Goal: Information Seeking & Learning: Learn about a topic

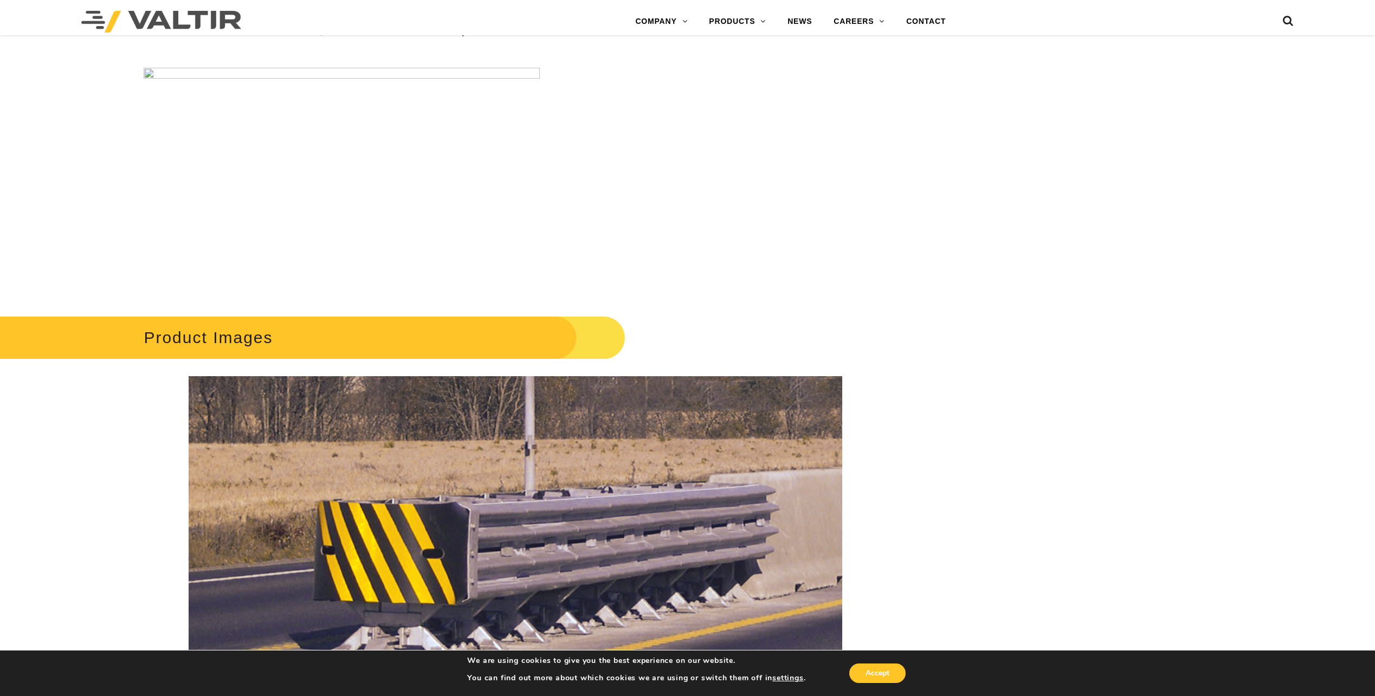
scroll to position [1246, 0]
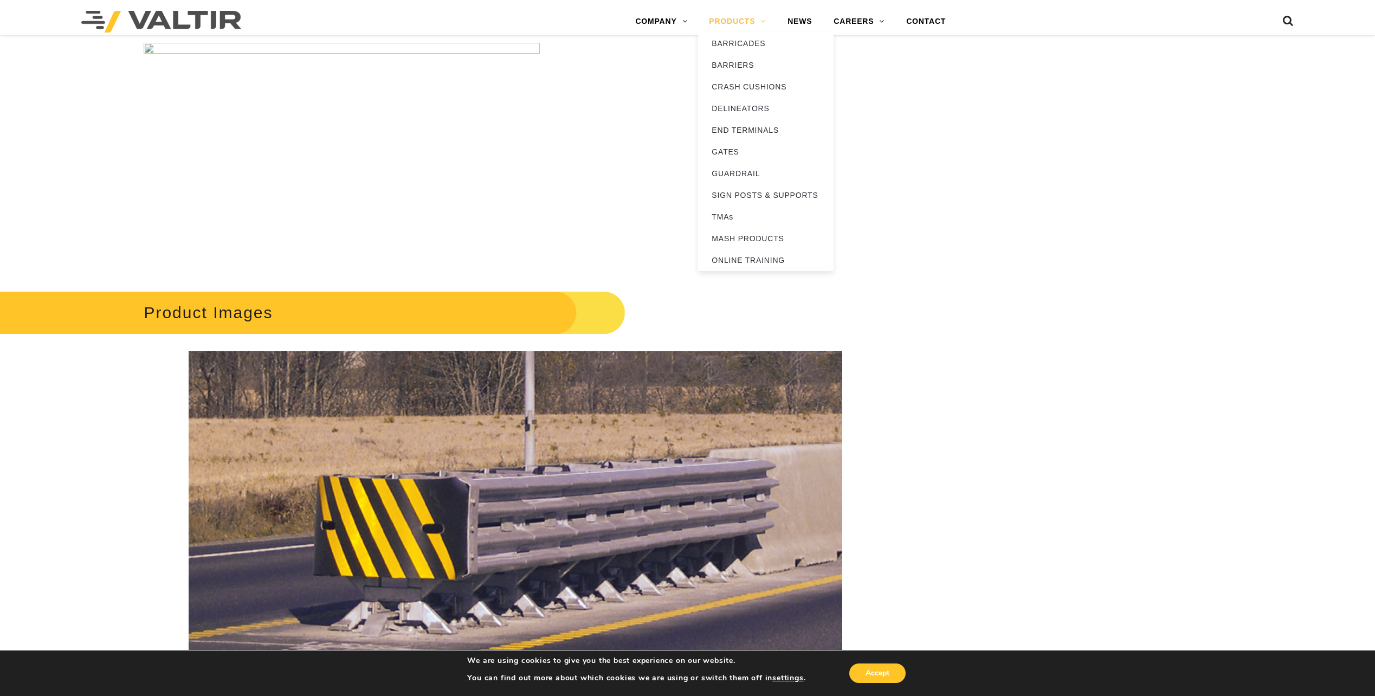
click at [730, 24] on link "PRODUCTS" at bounding box center [737, 22] width 79 height 22
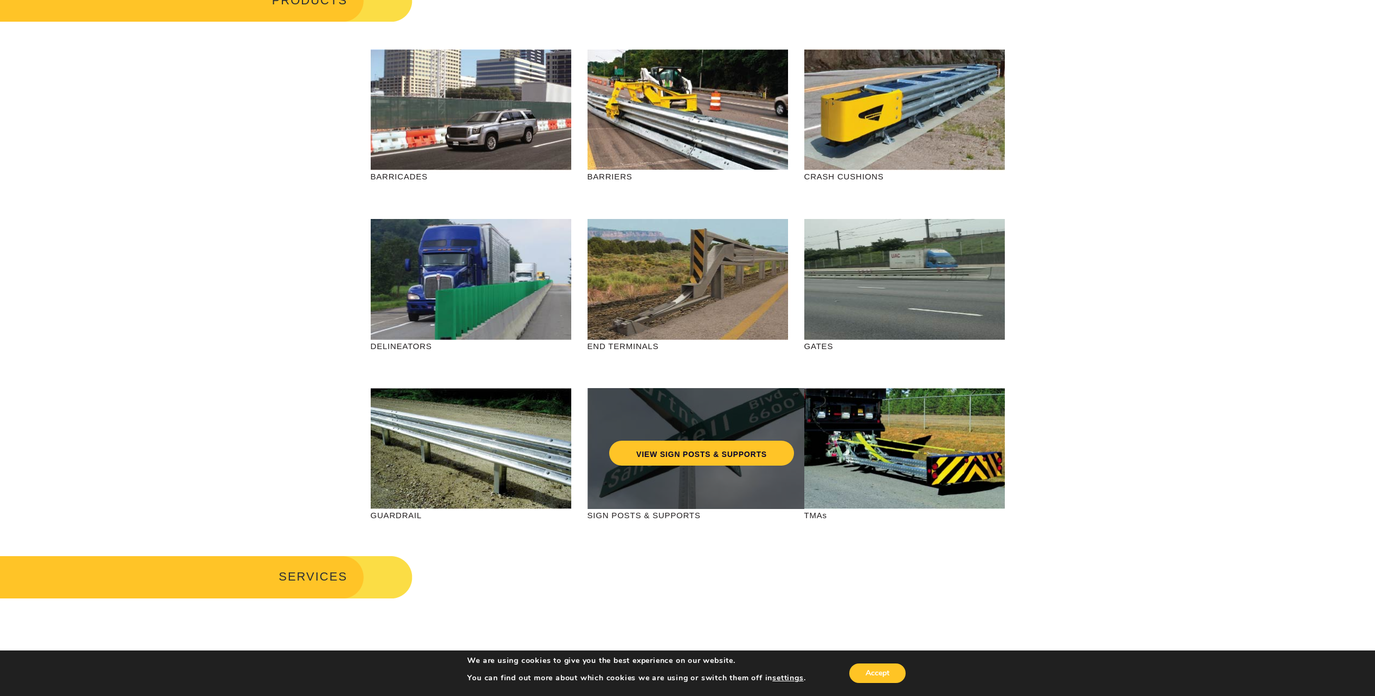
scroll to position [108, 0]
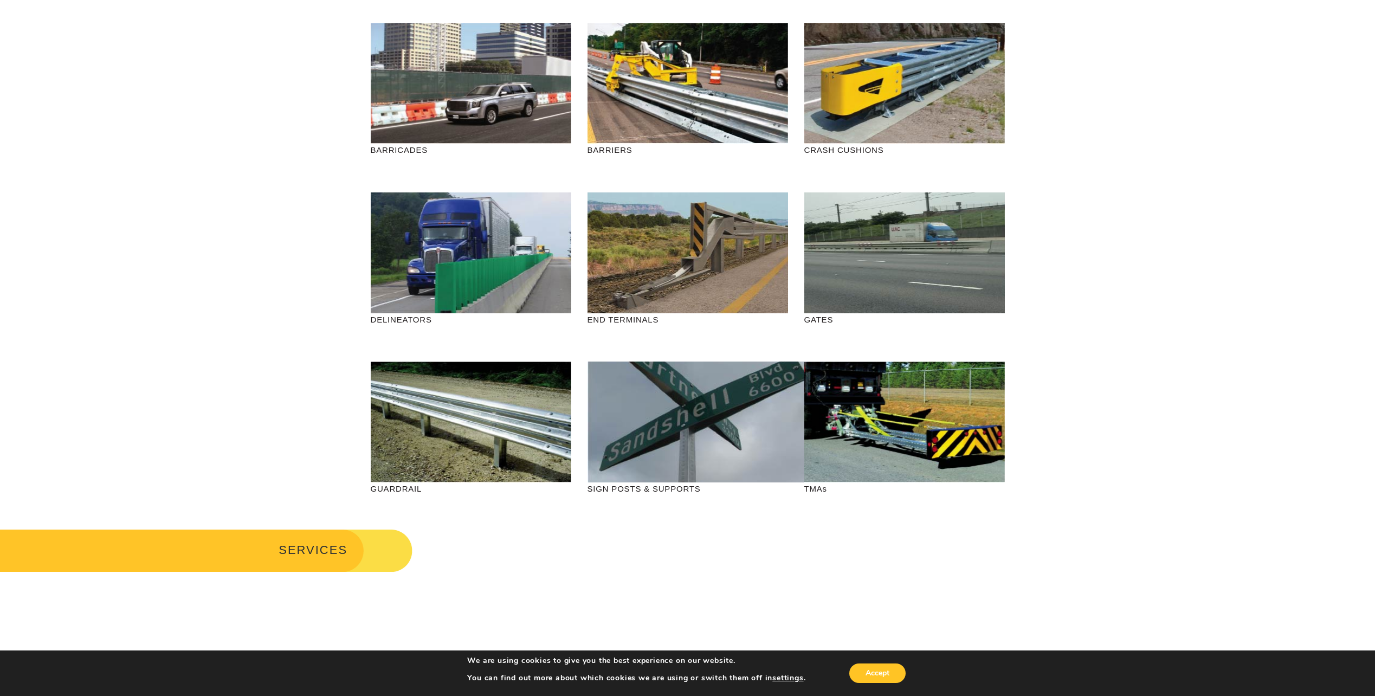
click at [538, 566] on div "SERVICES" at bounding box center [687, 558] width 1375 height 62
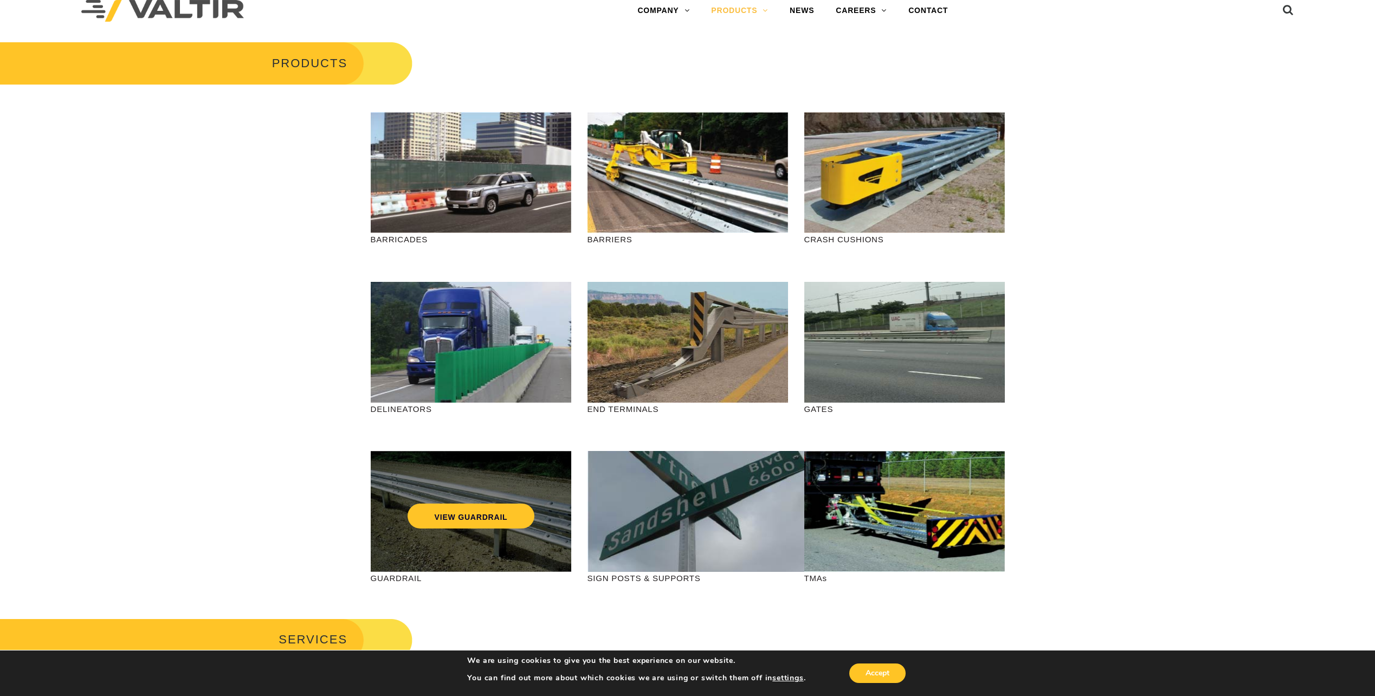
scroll to position [0, 0]
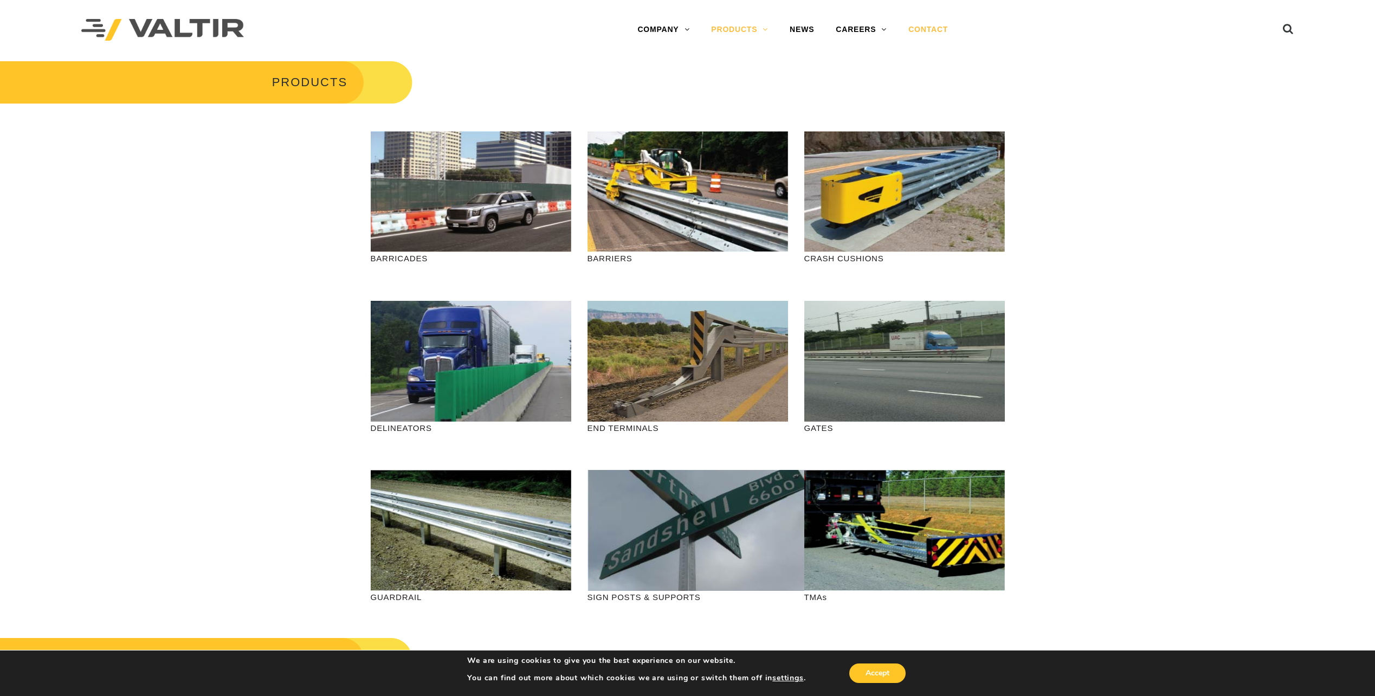
click at [934, 26] on link "CONTACT" at bounding box center [927, 30] width 61 height 22
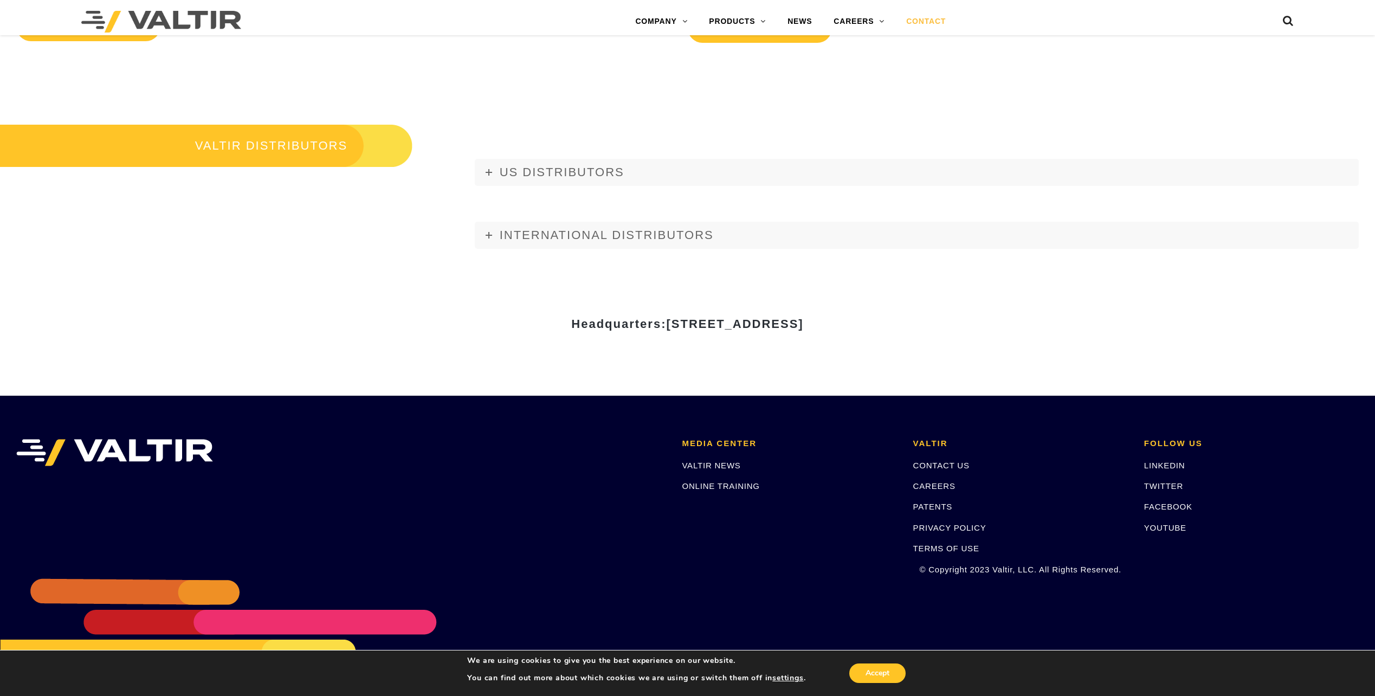
scroll to position [1477, 0]
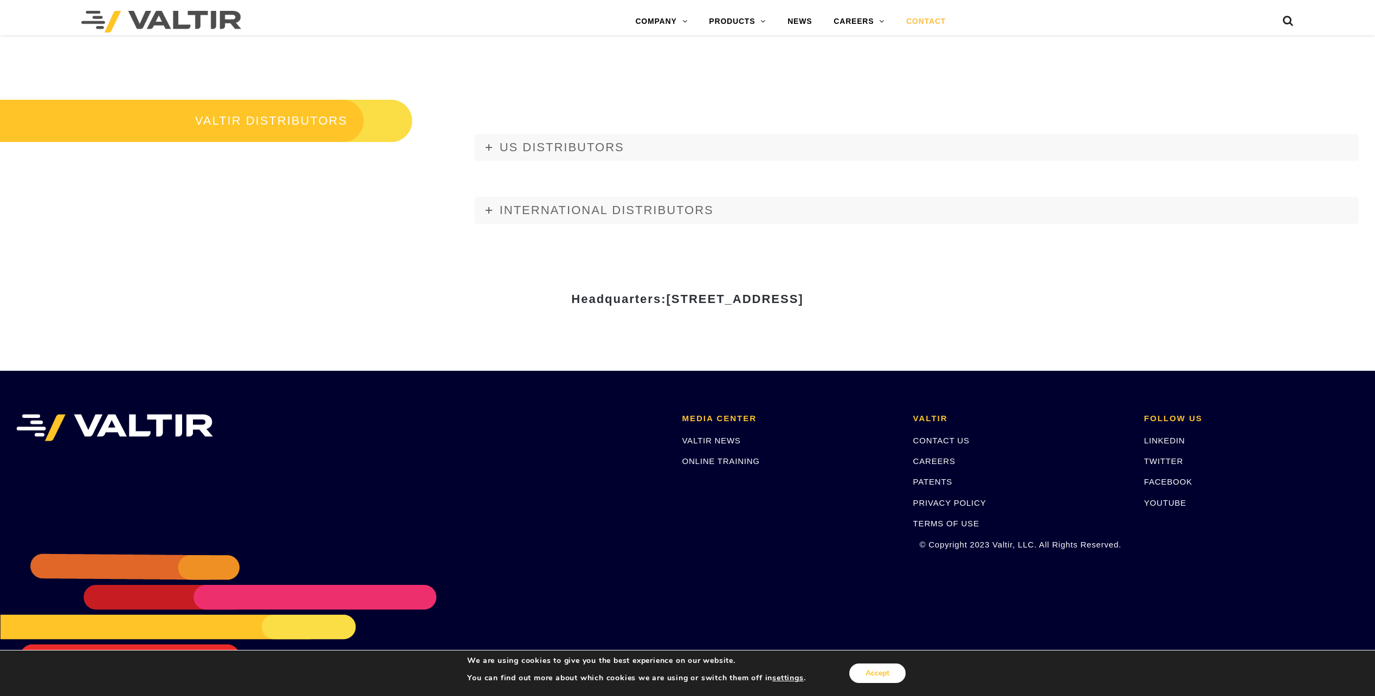
click at [869, 675] on button "Accept" at bounding box center [877, 673] width 56 height 20
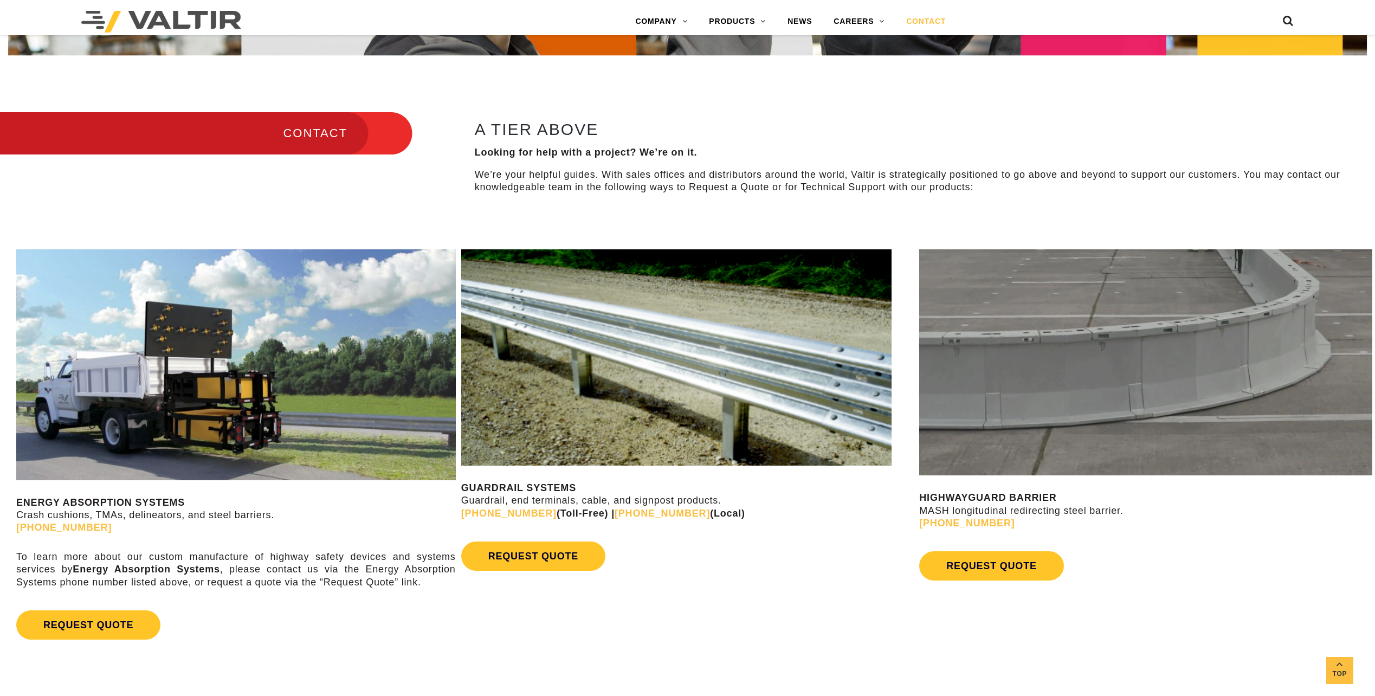
scroll to position [0, 0]
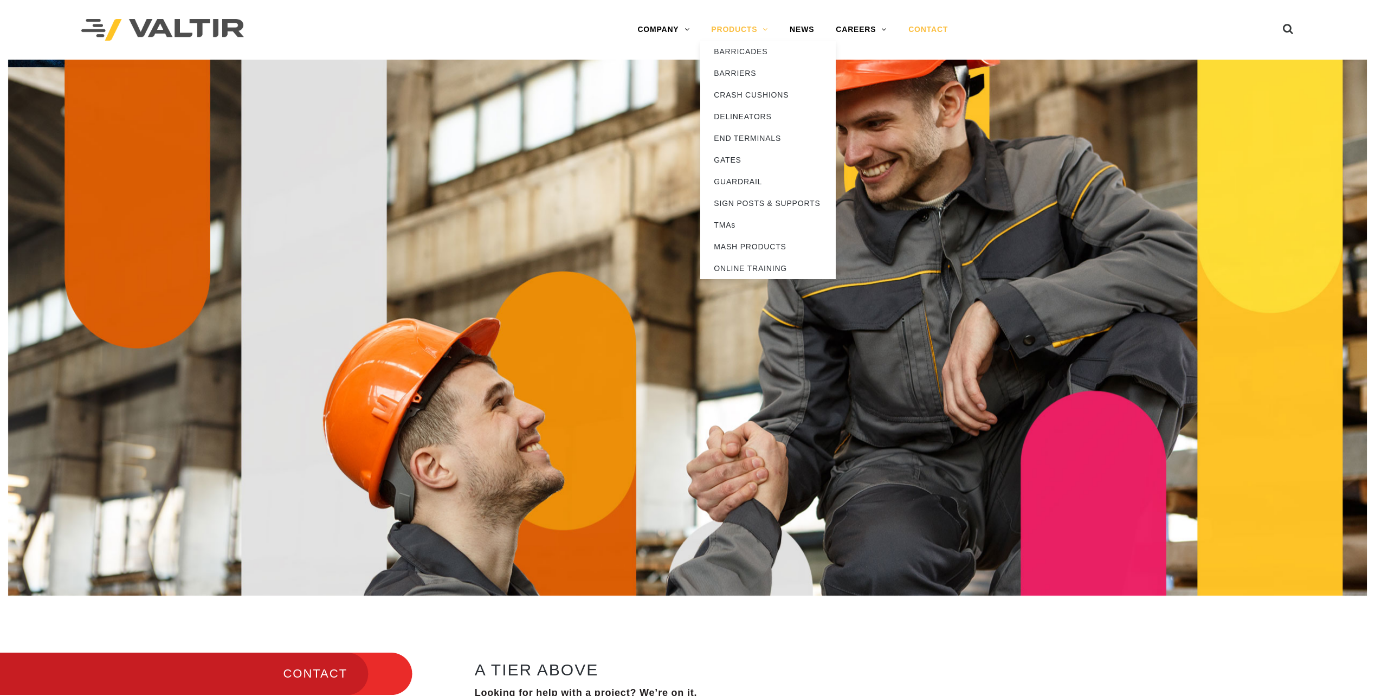
click at [740, 26] on link "PRODUCTS" at bounding box center [739, 30] width 79 height 22
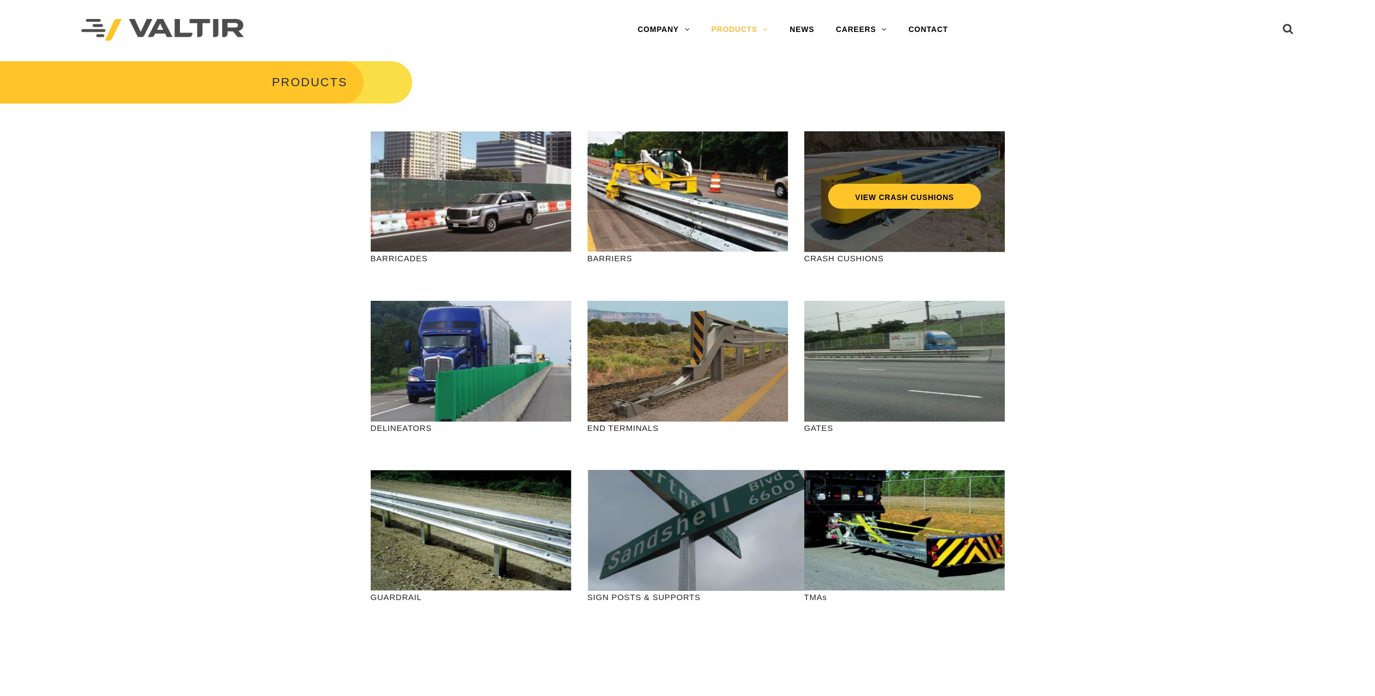
click at [882, 214] on div "VIEW CRASH CUSHIONS" at bounding box center [904, 191] width 201 height 121
click at [899, 194] on link "VIEW CRASH CUSHIONS" at bounding box center [903, 196] width 153 height 25
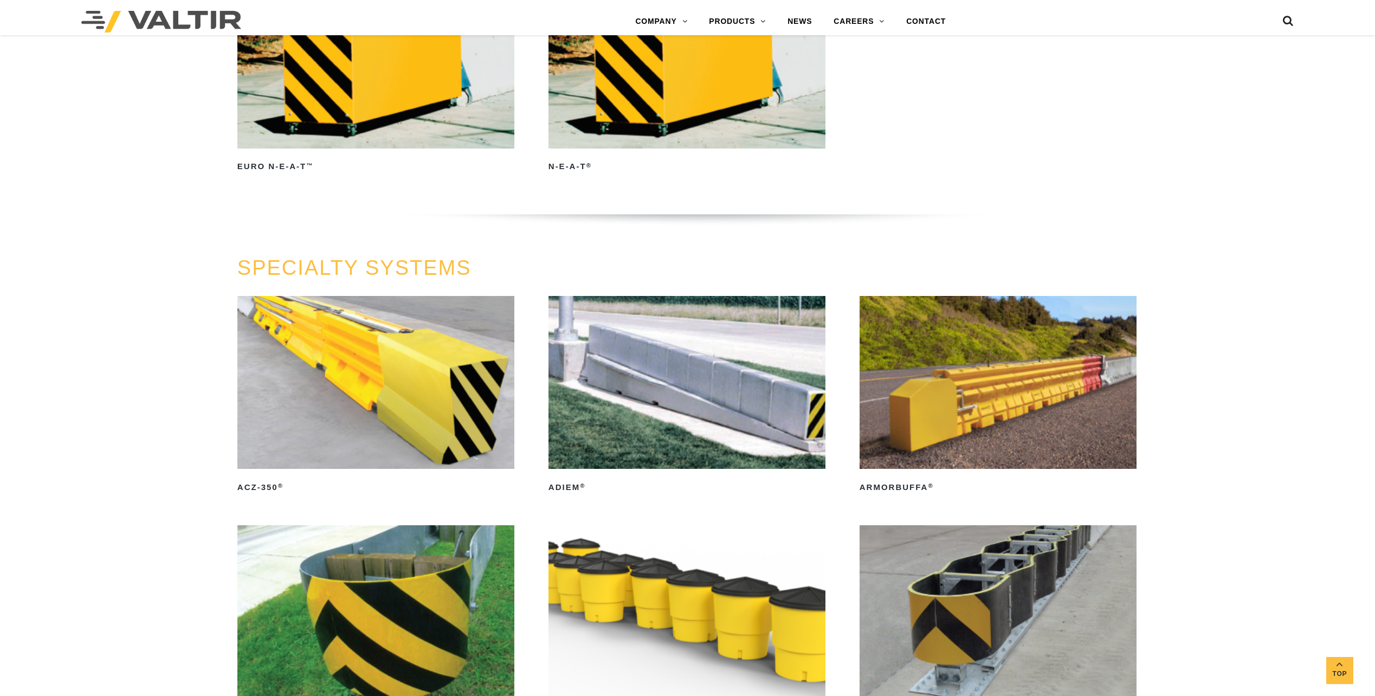
scroll to position [3197, 0]
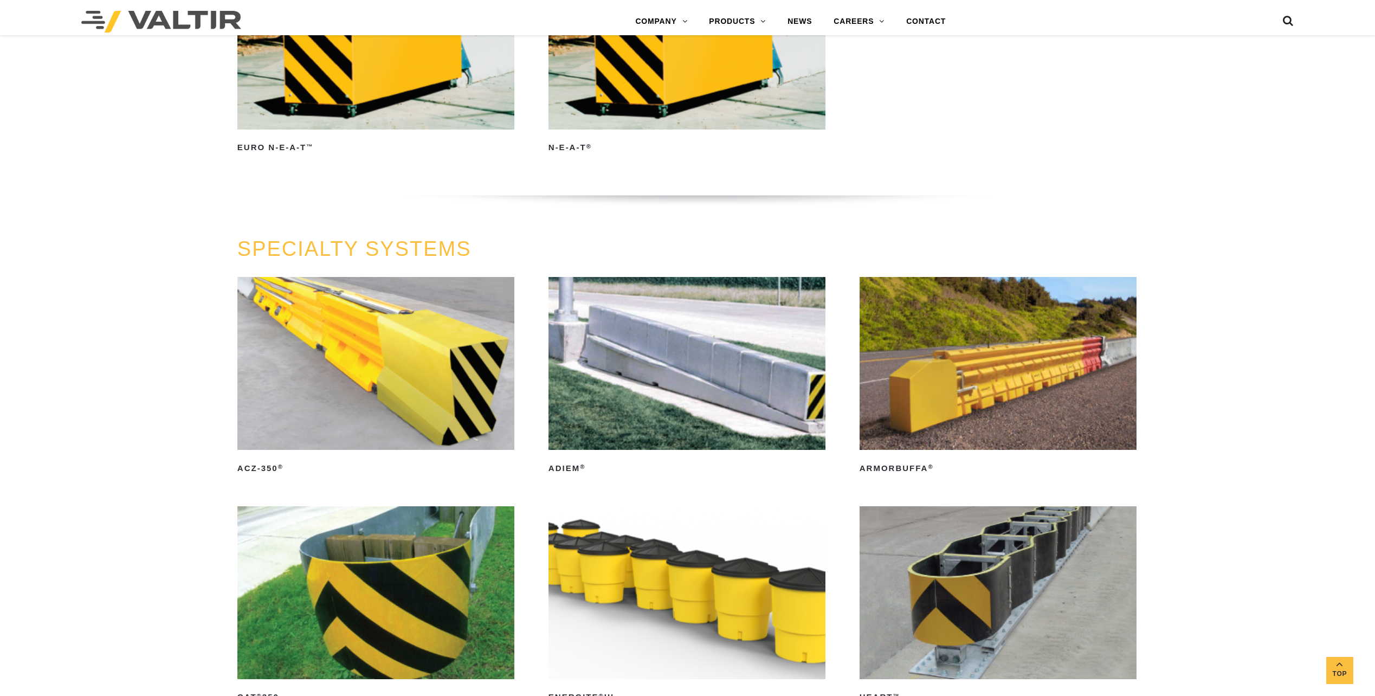
click at [664, 401] on img at bounding box center [686, 363] width 277 height 173
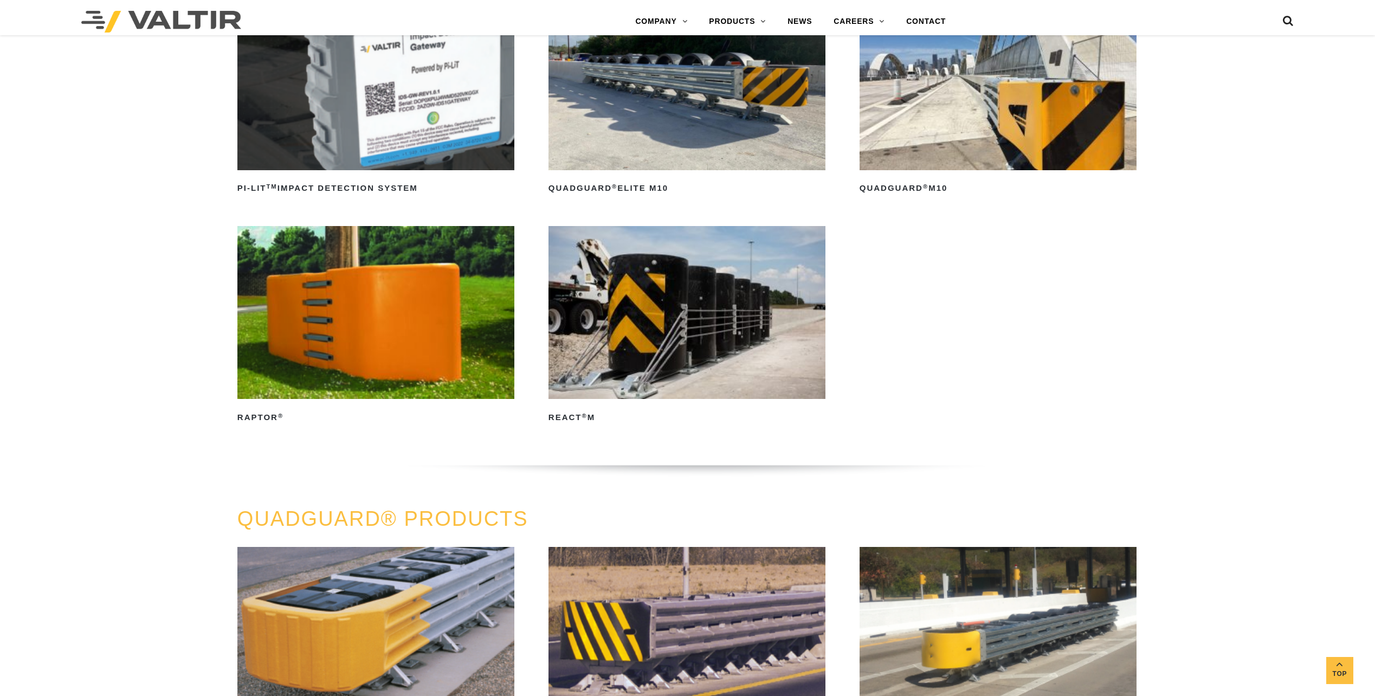
scroll to position [0, 0]
